Goal: Check status: Check status

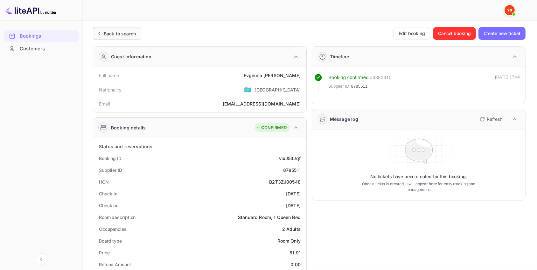
click at [122, 33] on div "Back to search" at bounding box center [120, 33] width 32 height 7
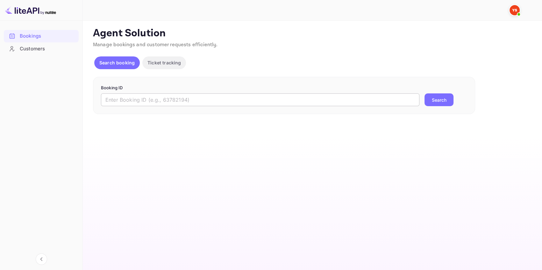
click at [137, 100] on input "text" at bounding box center [260, 99] width 318 height 13
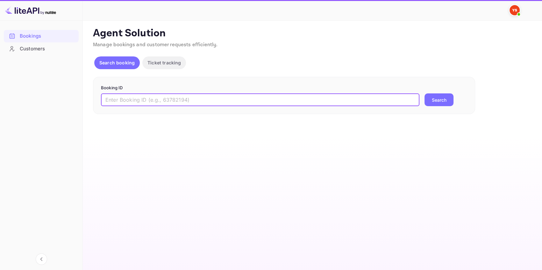
paste input "9291482"
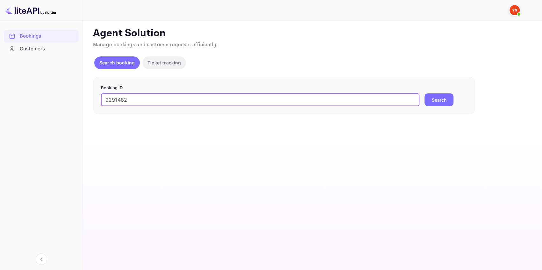
type input "9291482"
click at [436, 101] on button "Search" at bounding box center [438, 99] width 29 height 13
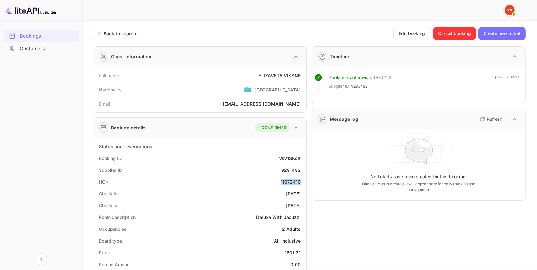
drag, startPoint x: 277, startPoint y: 183, endPoint x: 304, endPoint y: 183, distance: 27.1
click at [126, 33] on div "Back to search" at bounding box center [120, 33] width 32 height 7
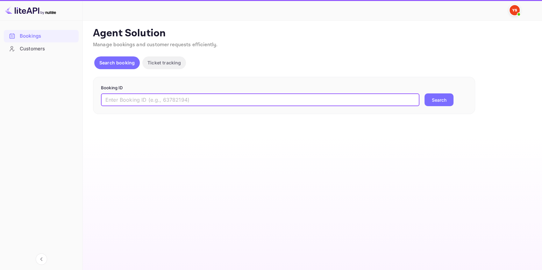
click at [127, 100] on input "text" at bounding box center [260, 99] width 318 height 13
paste input "9613909"
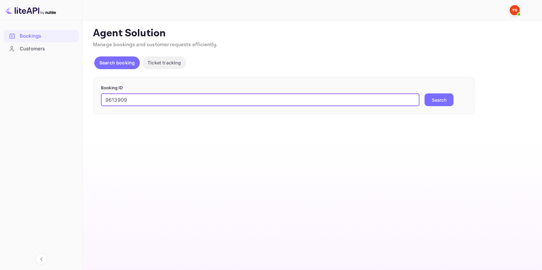
type input "9613909"
click at [431, 99] on button "Search" at bounding box center [438, 99] width 29 height 13
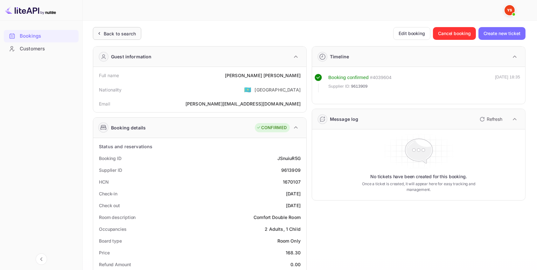
click at [121, 32] on div "Back to search" at bounding box center [120, 33] width 32 height 7
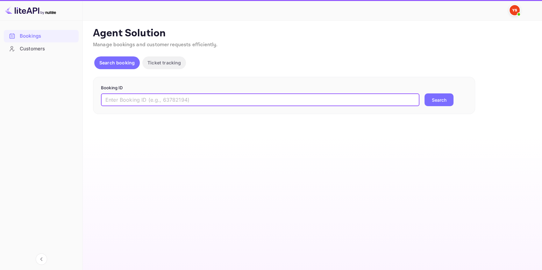
click at [131, 101] on input "text" at bounding box center [260, 99] width 318 height 13
paste input "9291482"
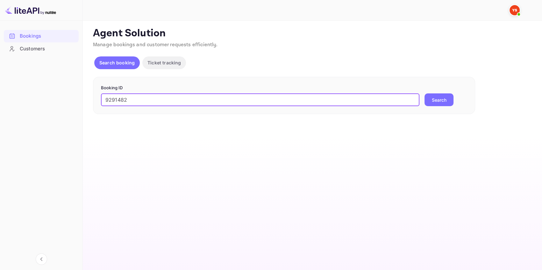
type input "9291482"
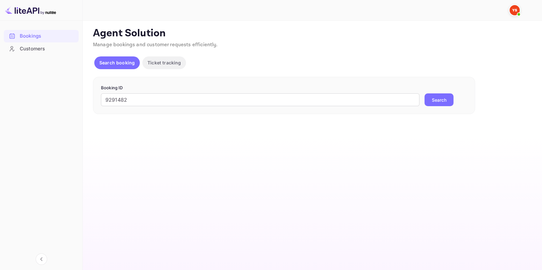
click at [446, 100] on button "Search" at bounding box center [438, 99] width 29 height 13
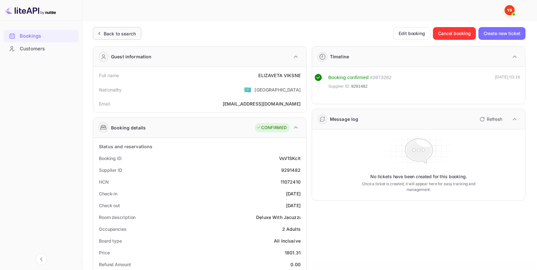
click at [123, 33] on div "Back to search" at bounding box center [120, 33] width 32 height 7
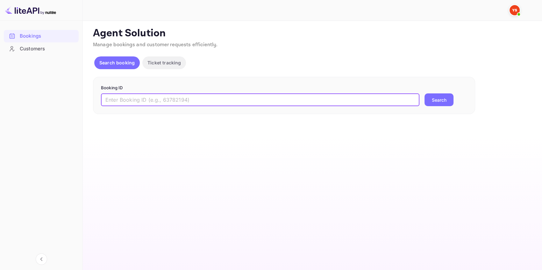
click at [119, 99] on input "text" at bounding box center [260, 99] width 318 height 13
paste input "9715134"
type input "9715134"
click at [436, 97] on button "Search" at bounding box center [438, 99] width 29 height 13
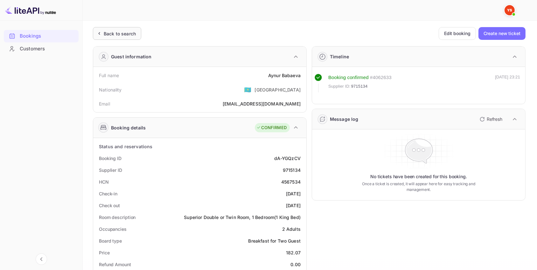
click at [130, 32] on div "Back to search" at bounding box center [120, 33] width 32 height 7
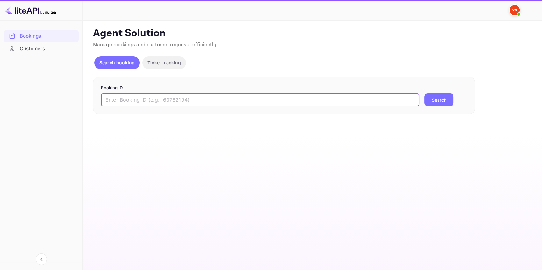
click at [147, 98] on input "text" at bounding box center [260, 99] width 318 height 13
paste input "9709836"
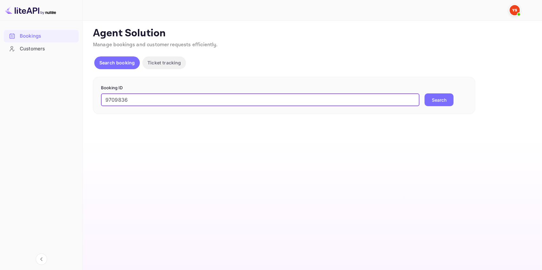
type input "9709836"
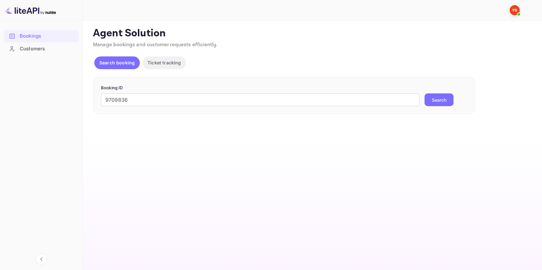
click at [432, 101] on button "Search" at bounding box center [438, 99] width 29 height 13
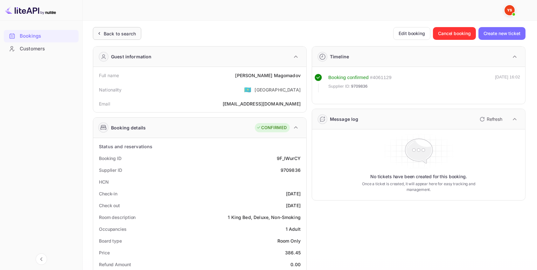
click at [119, 31] on div "Back to search" at bounding box center [120, 33] width 32 height 7
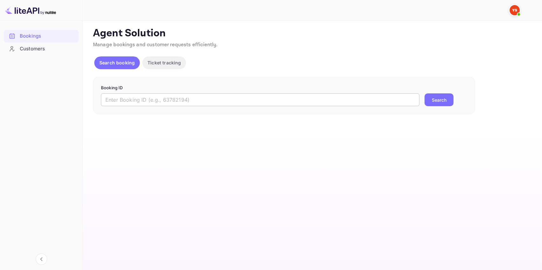
click at [249, 102] on input "text" at bounding box center [260, 99] width 318 height 13
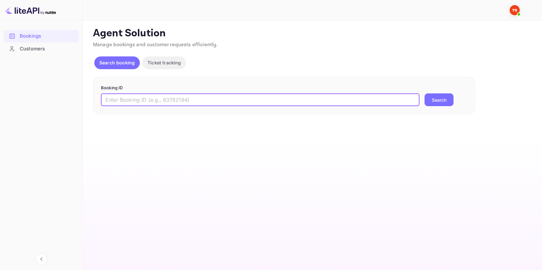
paste input "9685062"
type input "9685062"
click at [428, 101] on button "Search" at bounding box center [438, 99] width 29 height 13
